Goal: Check status: Check status

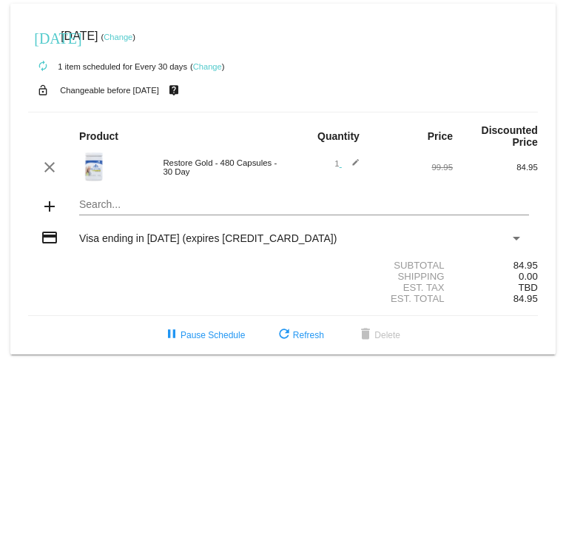
click at [147, 244] on span "Visa ending in [DATE] (expires [CREDIT_CARD_DATA])" at bounding box center [208, 238] width 258 height 12
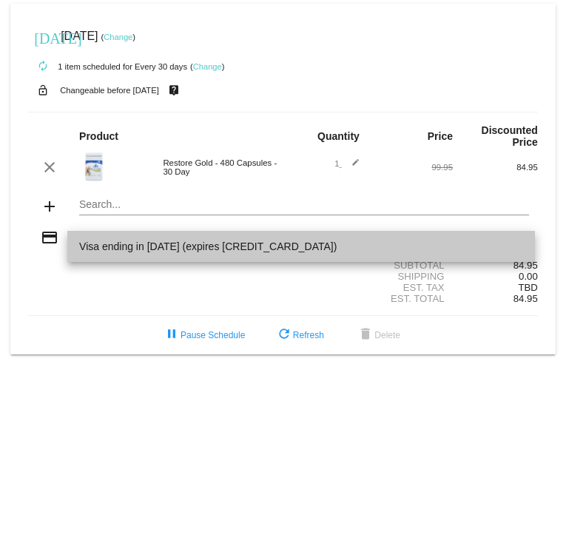
click at [174, 245] on span "Visa ending in [DATE] (expires [CREDIT_CARD_DATA])" at bounding box center [301, 246] width 444 height 31
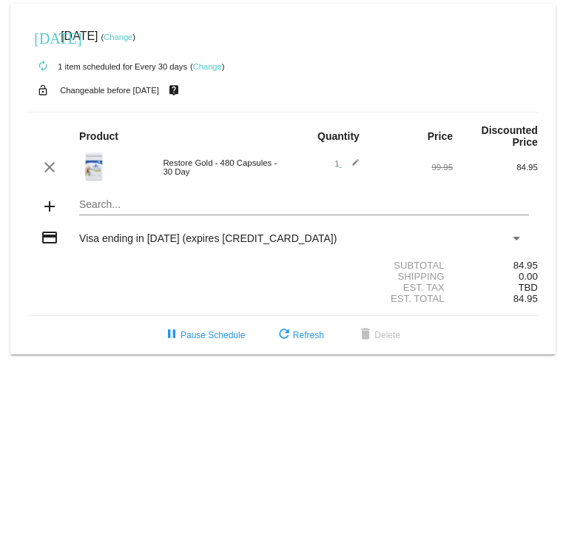
click at [169, 244] on span "Visa ending in [DATE] (expires [CREDIT_CARD_DATA])" at bounding box center [208, 238] width 258 height 12
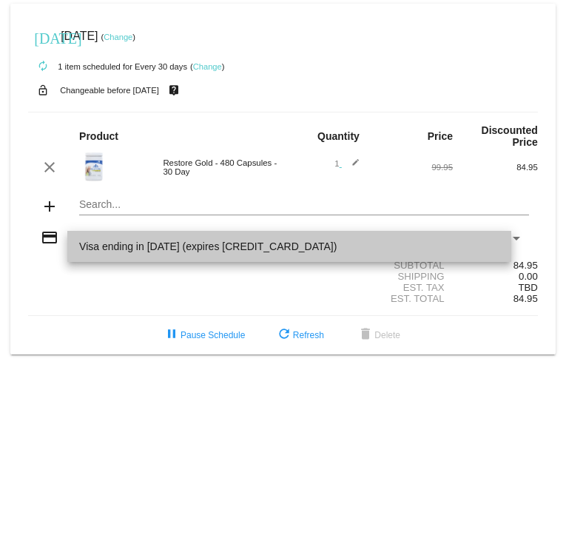
click at [176, 238] on span "Visa ending in [DATE] (expires [CREDIT_CARD_DATA])" at bounding box center [289, 246] width 420 height 31
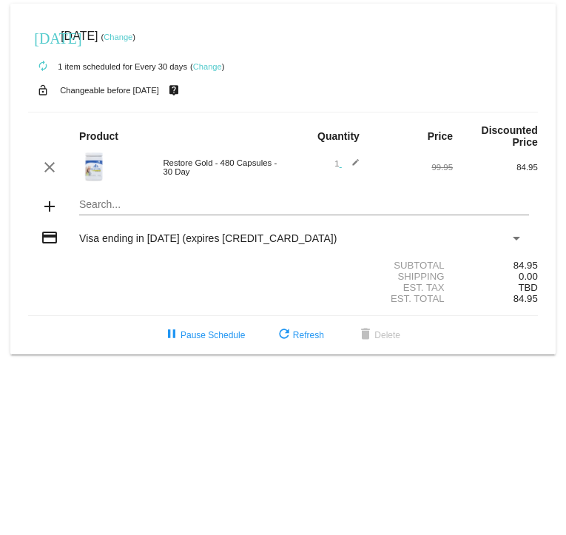
click at [80, 244] on span "Visa ending in [DATE] (expires [CREDIT_CARD_DATA])" at bounding box center [208, 238] width 258 height 12
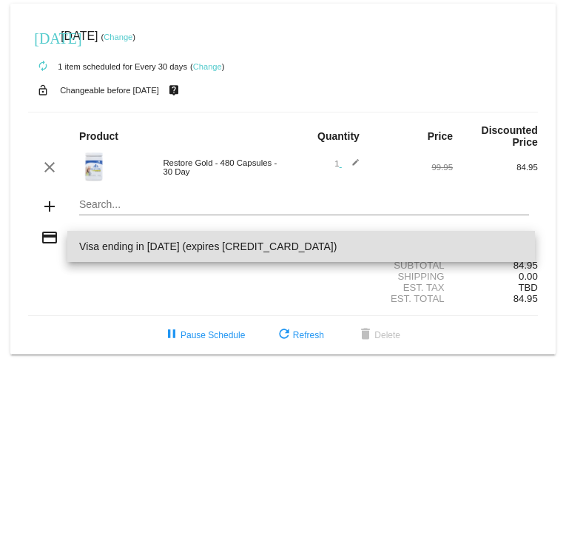
click at [110, 253] on span "Visa ending in [DATE] (expires [CREDIT_CARD_DATA])" at bounding box center [301, 246] width 444 height 31
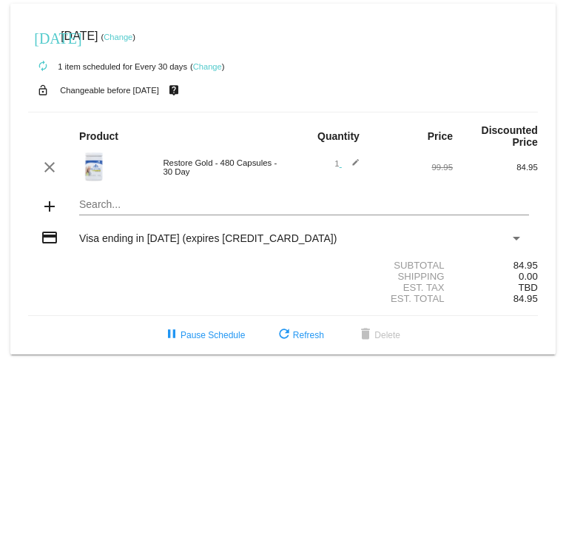
click at [79, 244] on span "Visa ending in [DATE] (expires [CREDIT_CARD_DATA])" at bounding box center [208, 238] width 258 height 12
click at [304, 343] on button "refresh Refresh" at bounding box center [300, 335] width 73 height 27
